Goal: Find specific page/section: Find specific page/section

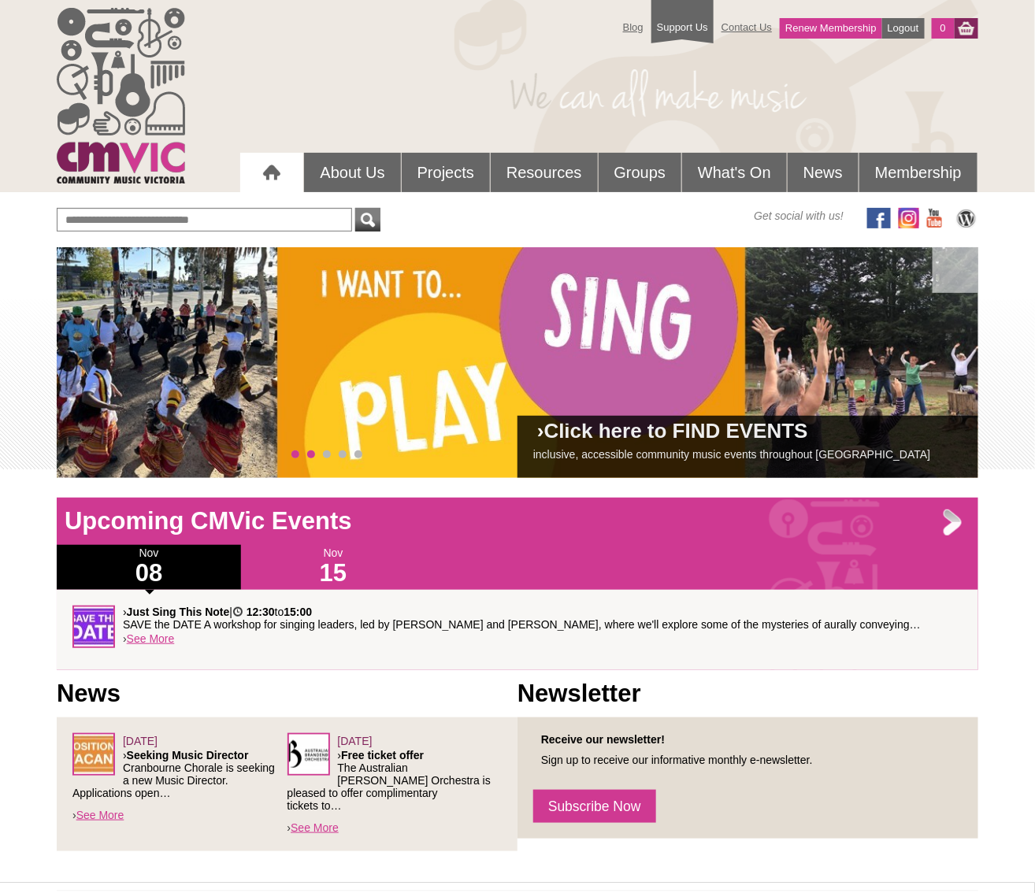
click at [297, 454] on span "0" at bounding box center [295, 454] width 8 height 8
click at [632, 169] on link "Groups" at bounding box center [640, 172] width 83 height 39
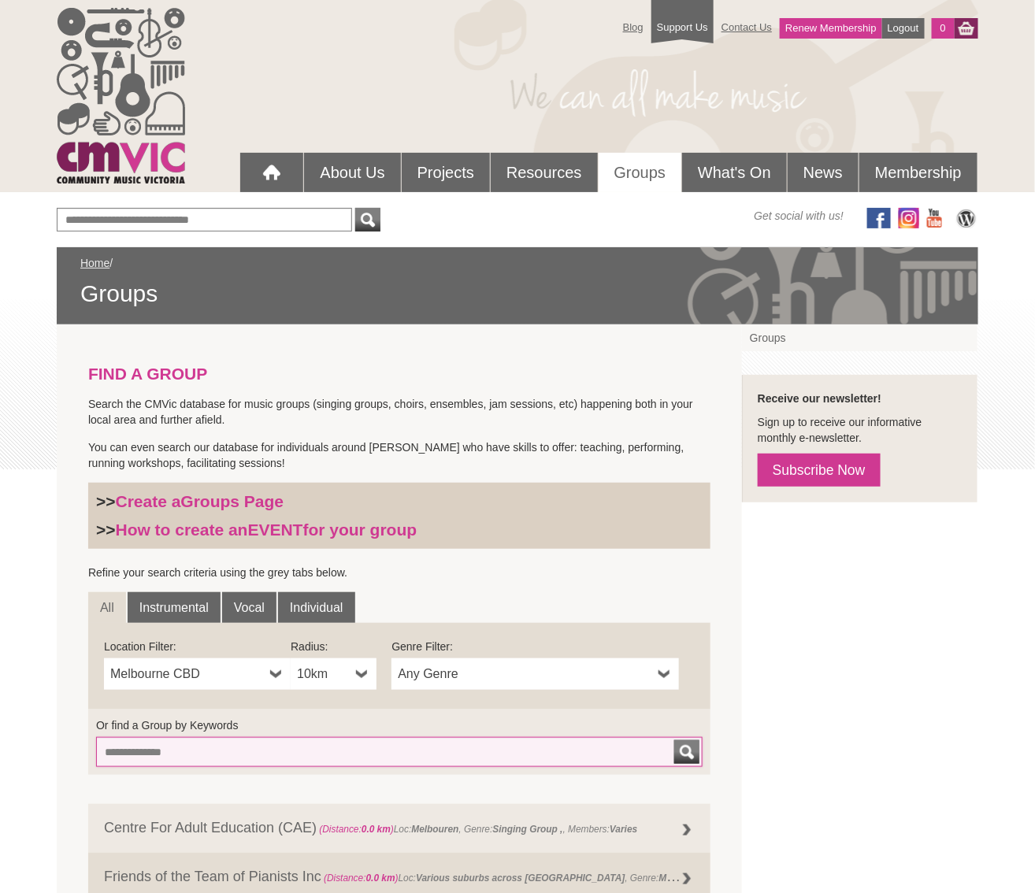
click at [168, 750] on input "Or find a Group by Keywords" at bounding box center [399, 752] width 606 height 30
type input "*****"
click at [674, 740] on button "submit" at bounding box center [686, 752] width 25 height 24
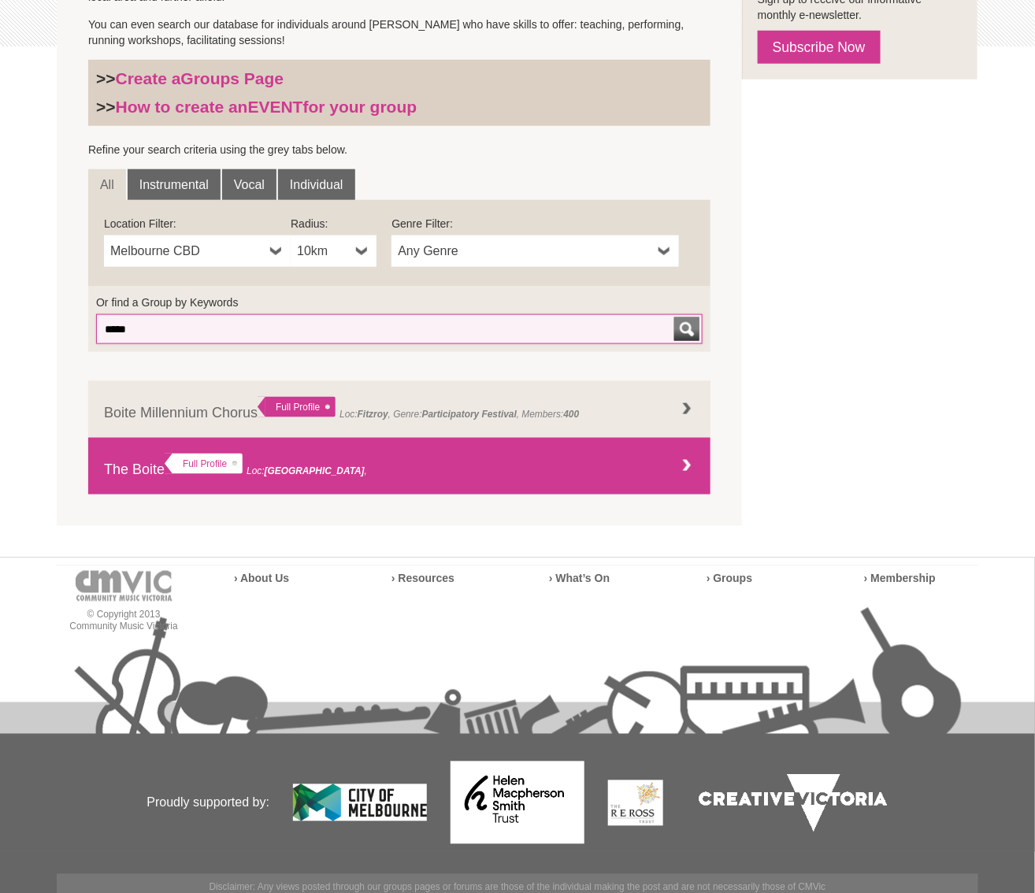
scroll to position [428, 0]
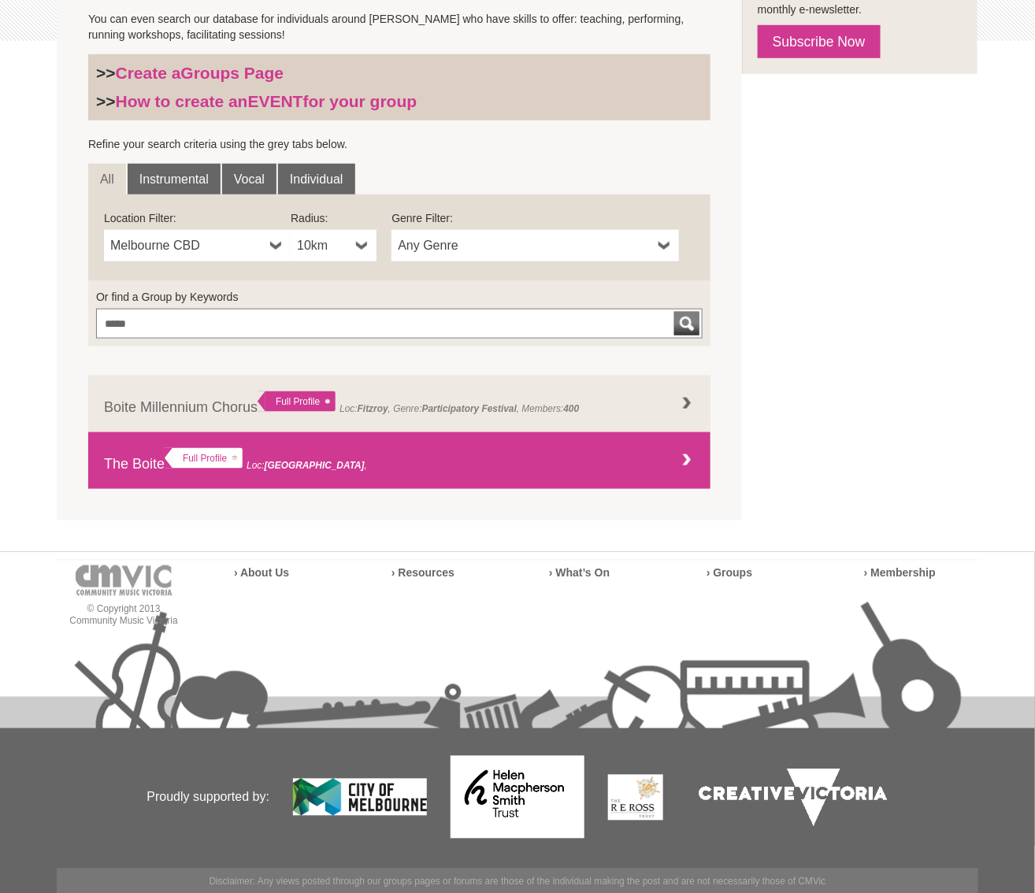
click at [213, 456] on div "Full Profile" at bounding box center [204, 458] width 78 height 20
